Goal: Transaction & Acquisition: Obtain resource

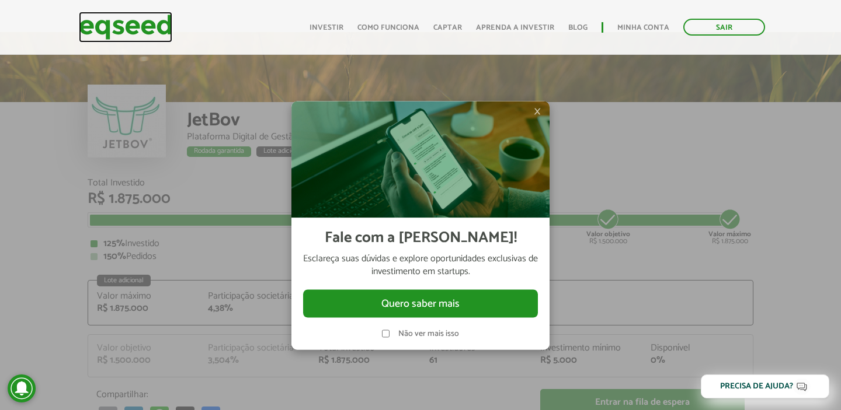
click at [158, 29] on img at bounding box center [125, 27] width 93 height 31
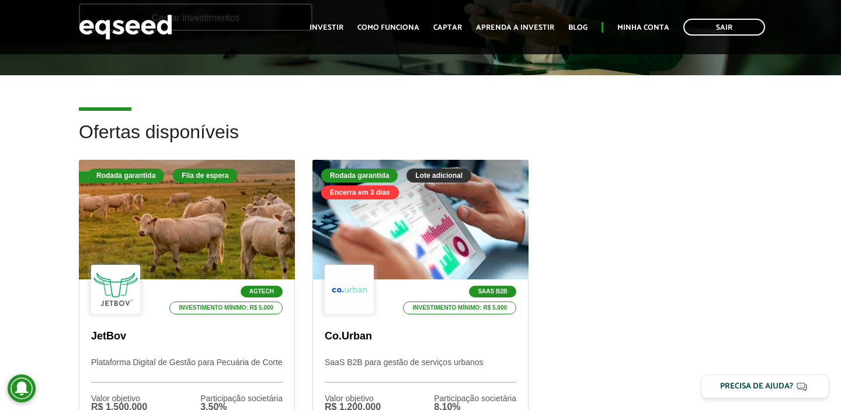
scroll to position [322, 0]
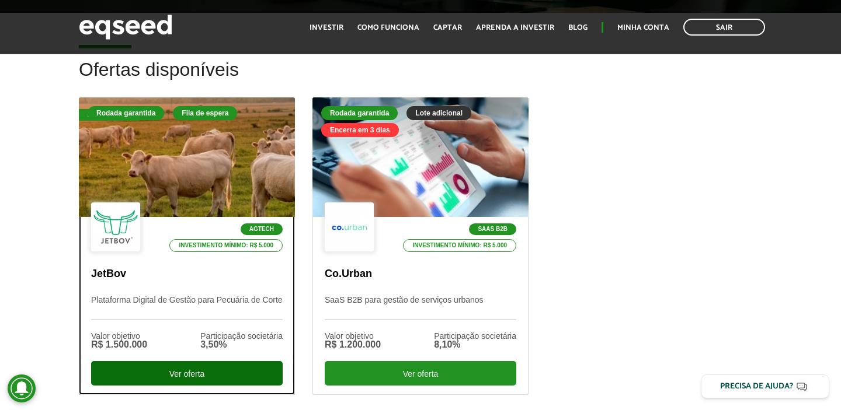
click at [190, 369] on div "Ver oferta" at bounding box center [186, 373] width 191 height 25
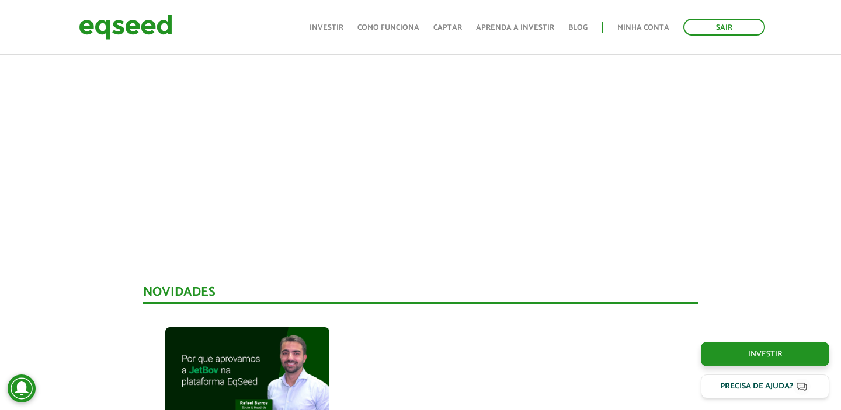
scroll to position [599, 0]
